Goal: Task Accomplishment & Management: Complete application form

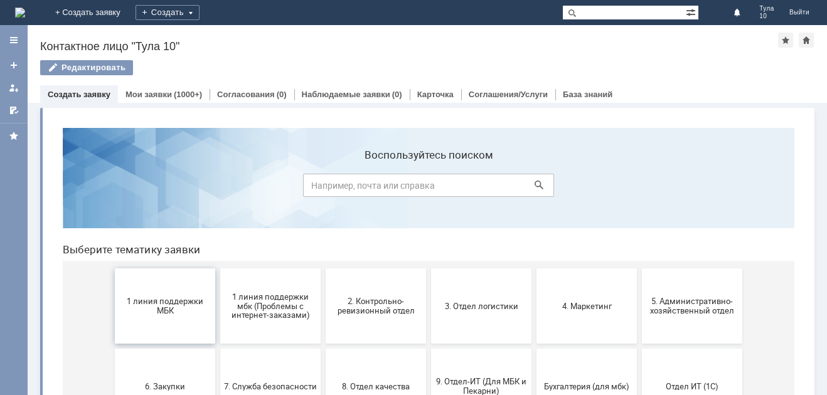
click at [178, 294] on button "1 линия поддержки МБК" at bounding box center [165, 306] width 100 height 75
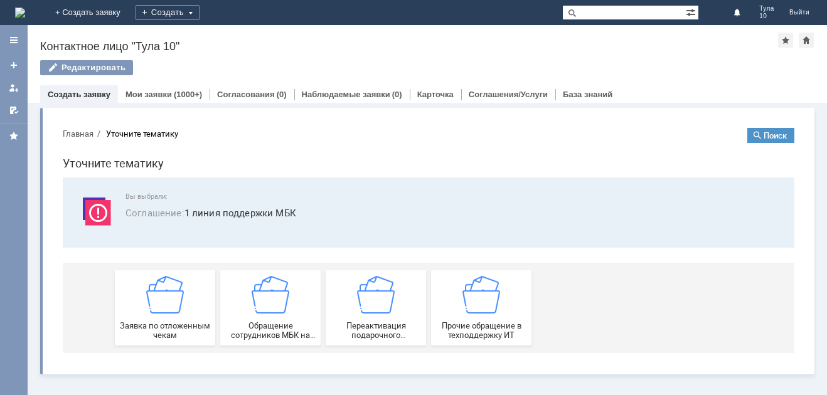
click at [178, 294] on img at bounding box center [165, 295] width 38 height 38
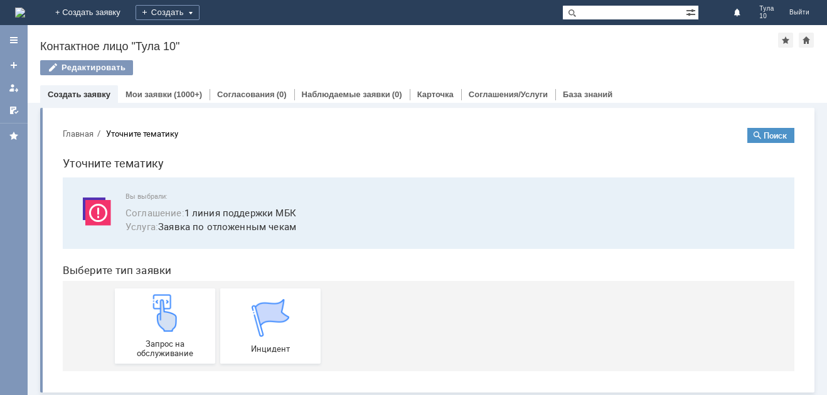
click at [178, 294] on link "Запрос на обслуживание" at bounding box center [165, 326] width 100 height 75
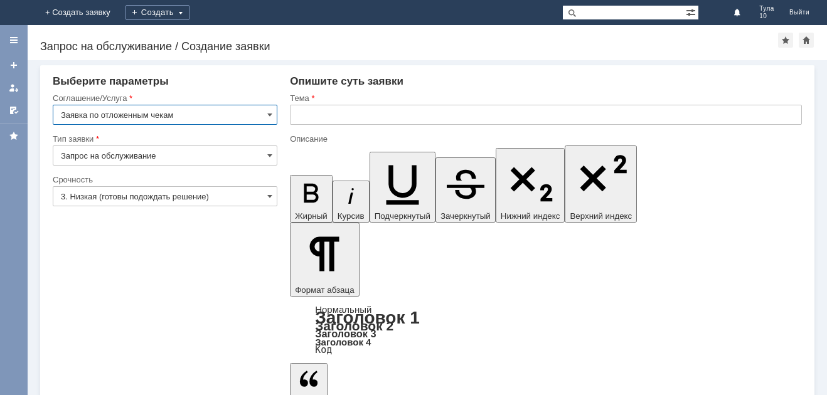
click at [372, 105] on input "text" at bounding box center [546, 115] width 512 height 20
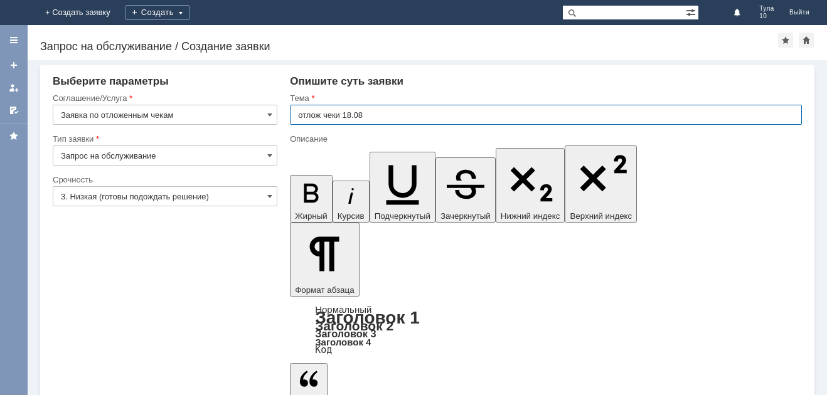
type input "отлож чеки 18.08"
drag, startPoint x: 394, startPoint y: 3392, endPoint x: 601, endPoint y: 3643, distance: 326.4
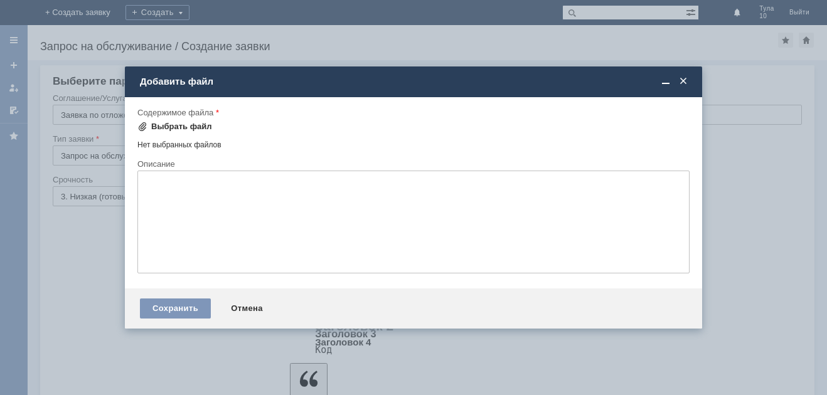
click at [190, 125] on div "Выбрать файл" at bounding box center [181, 127] width 61 height 10
click at [147, 129] on span at bounding box center [142, 127] width 10 height 10
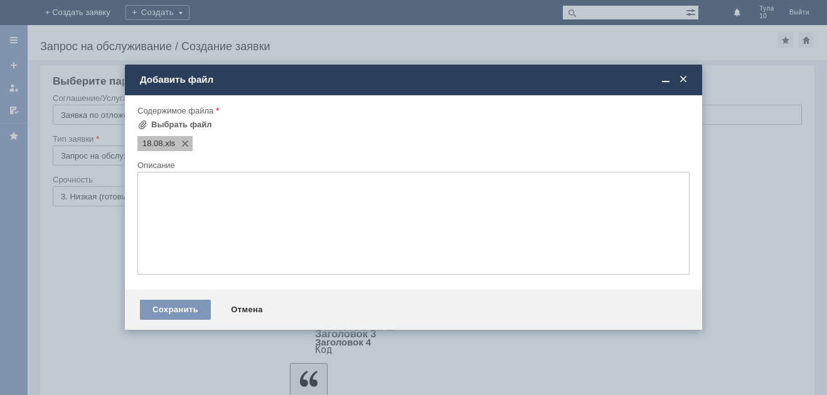
click at [168, 146] on span ".xls" at bounding box center [169, 144] width 13 height 10
click at [156, 144] on span "18.08" at bounding box center [152, 144] width 21 height 10
click at [197, 311] on div "Сохранить" at bounding box center [175, 310] width 71 height 20
